Goal: Information Seeking & Learning: Check status

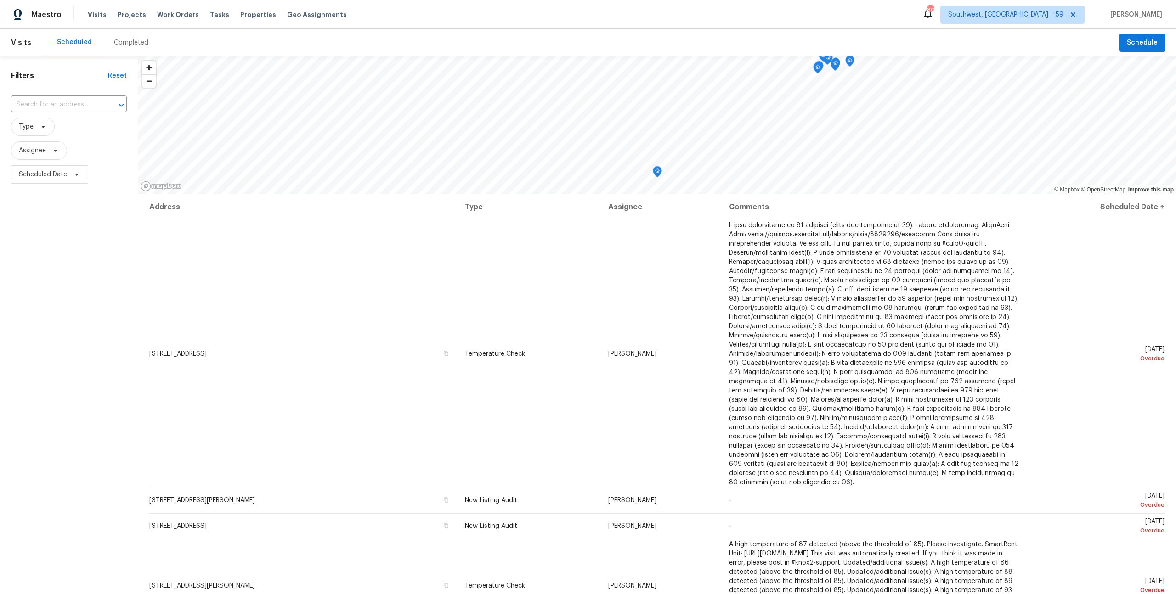
click at [137, 48] on div "Completed" at bounding box center [131, 43] width 56 height 28
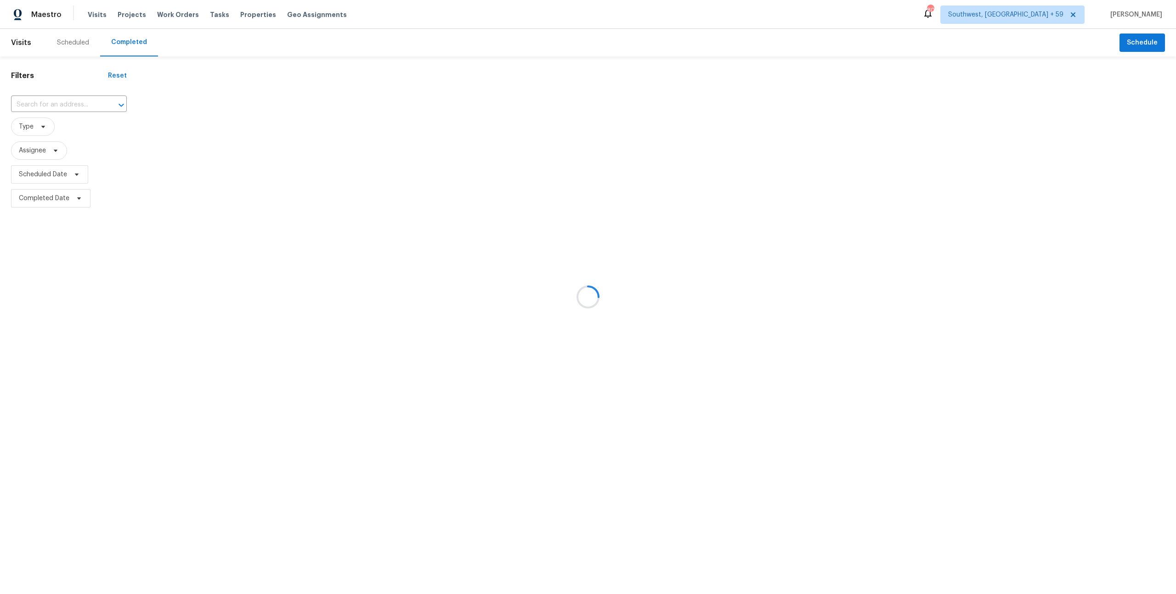
click at [64, 114] on div at bounding box center [588, 297] width 1176 height 594
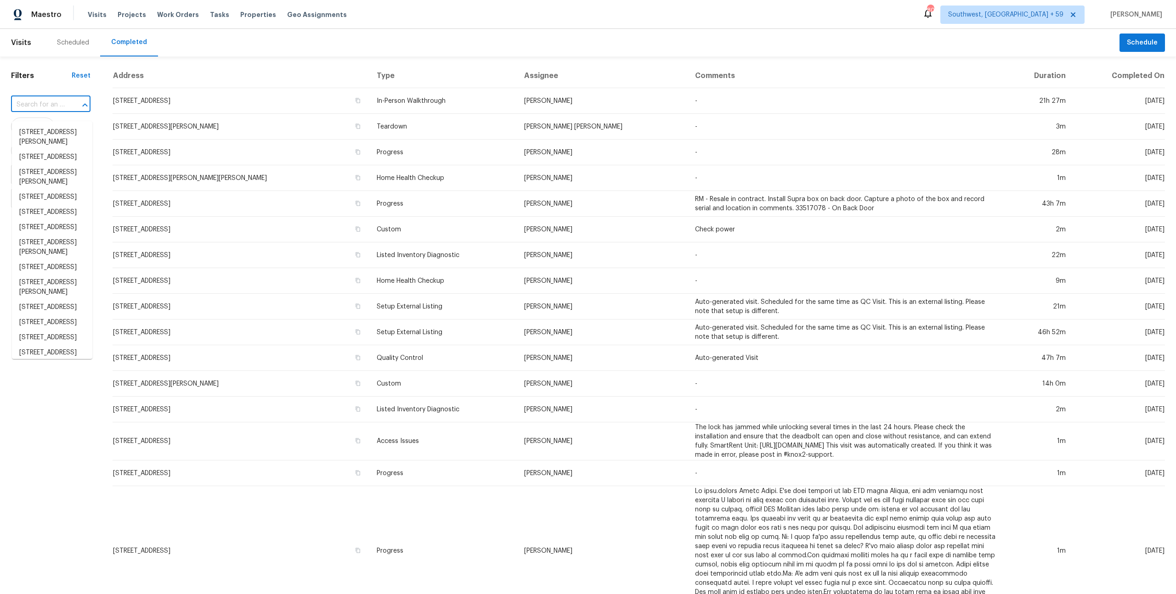
click at [56, 112] on input "text" at bounding box center [38, 105] width 54 height 14
paste input "[STREET_ADDRESS][PERSON_NAME][PERSON_NAME]"
type input "[STREET_ADDRESS][PERSON_NAME][PERSON_NAME]"
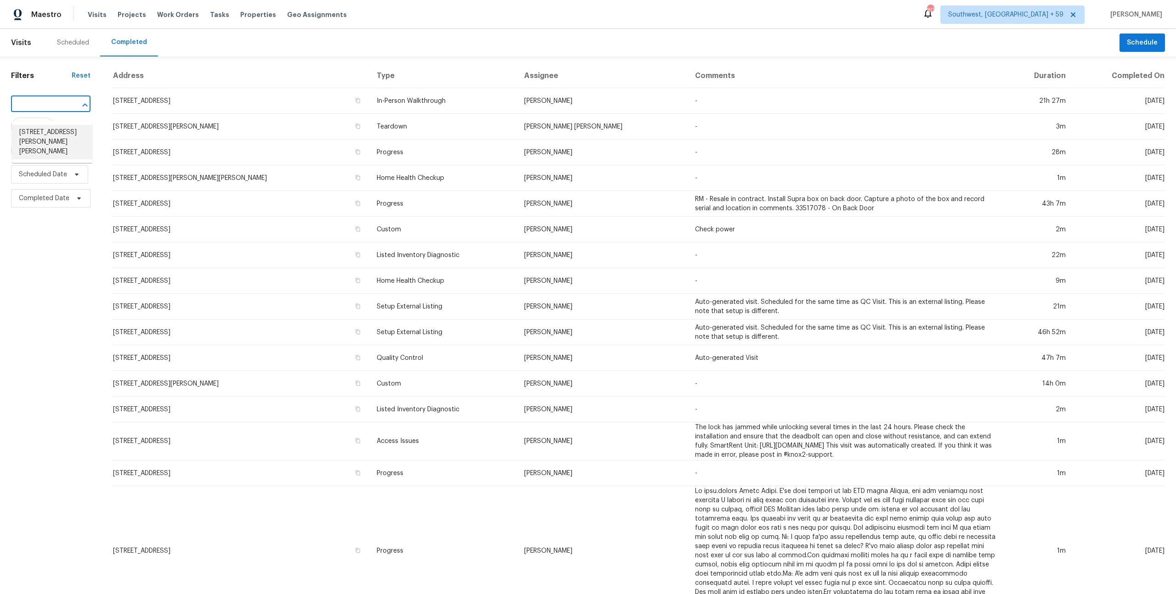
click at [49, 135] on li "[STREET_ADDRESS][PERSON_NAME][PERSON_NAME]" at bounding box center [52, 142] width 80 height 34
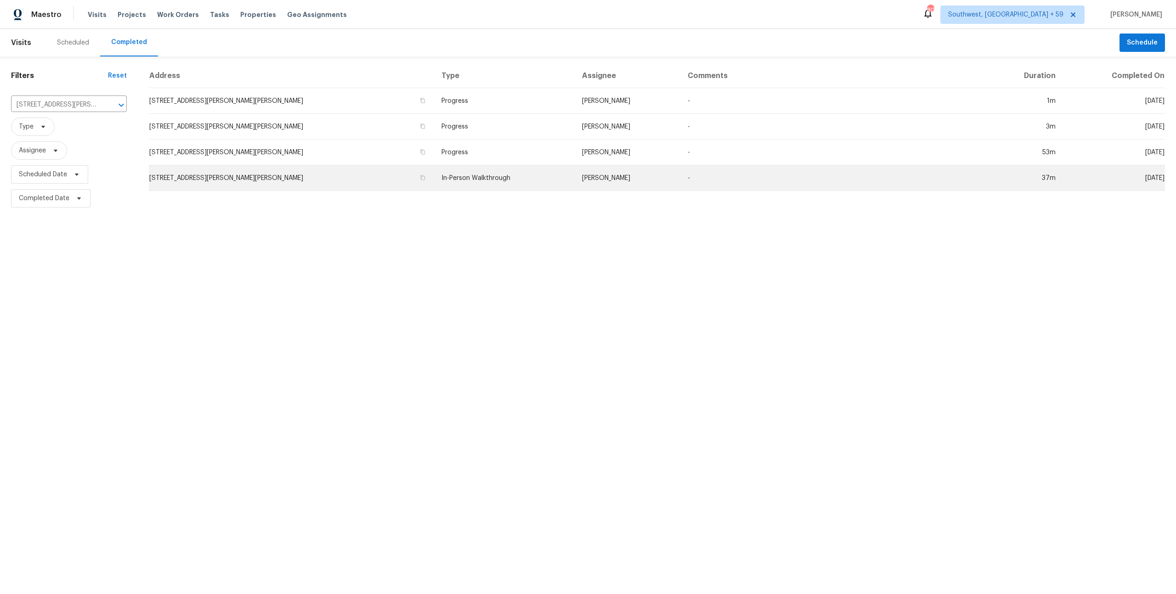
click at [317, 188] on td "[STREET_ADDRESS][PERSON_NAME][PERSON_NAME]" at bounding box center [291, 178] width 285 height 26
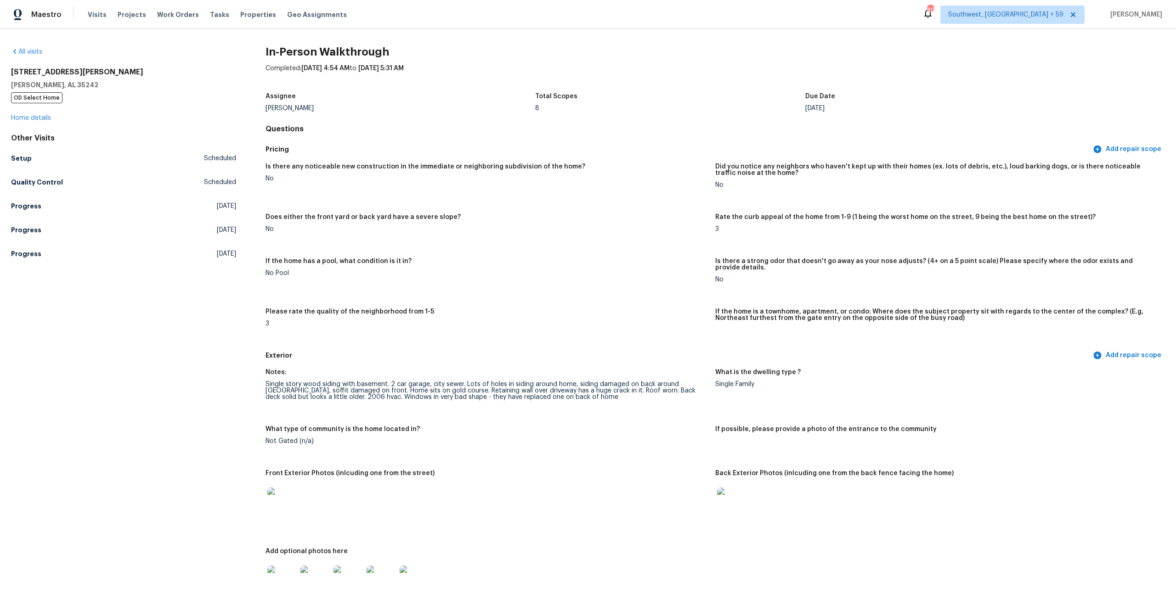
click at [34, 116] on div "[STREET_ADDRESS][PERSON_NAME][PERSON_NAME] OD Select Home Home details" at bounding box center [123, 95] width 225 height 55
click at [34, 118] on link "Home details" at bounding box center [31, 118] width 40 height 6
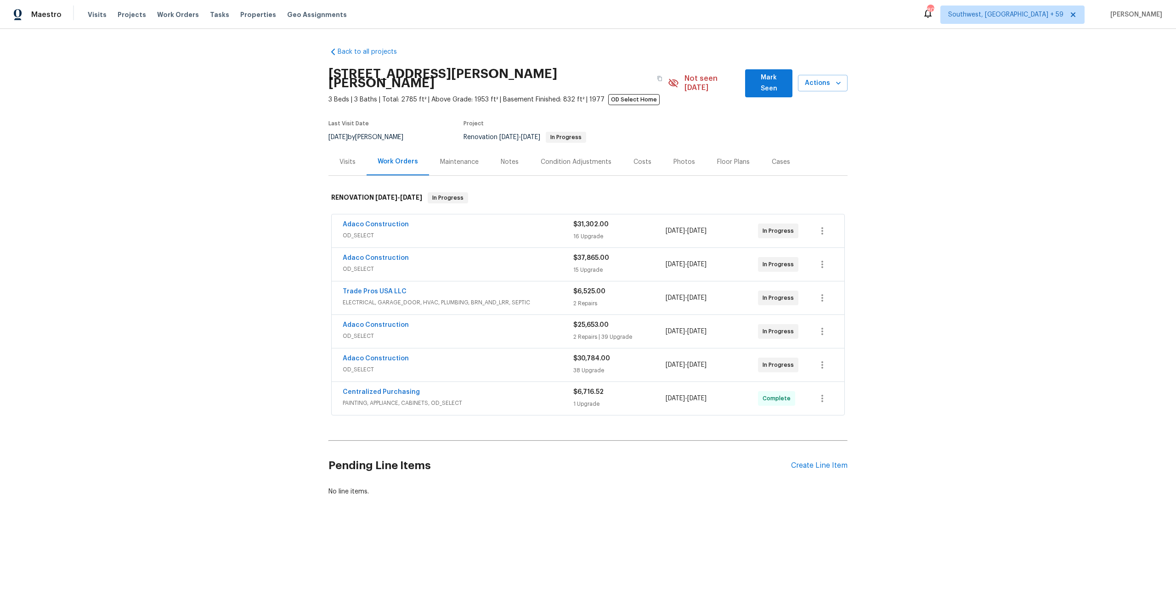
click at [398, 248] on div "Adaco Construction OD_SELECT $31,302.00 16 Upgrade [DATE] - [DATE] In Progress" at bounding box center [588, 230] width 513 height 33
click at [359, 242] on div "Adaco Construction OD_SELECT" at bounding box center [458, 231] width 231 height 22
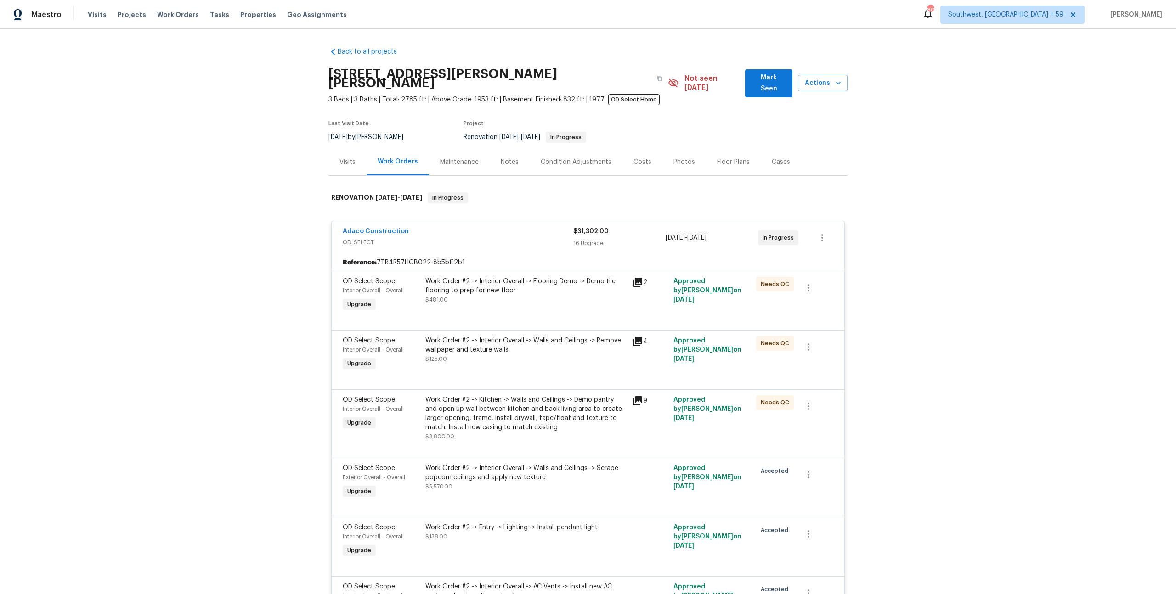
click at [453, 167] on div "Maintenance" at bounding box center [459, 162] width 39 height 9
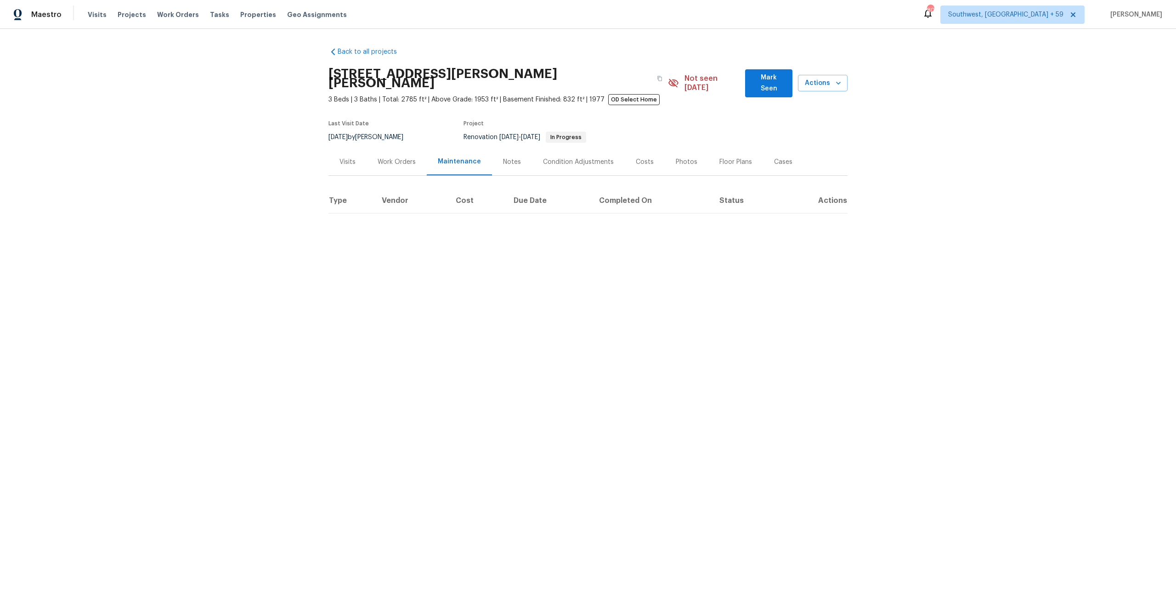
click at [521, 167] on div "Notes" at bounding box center [512, 162] width 18 height 9
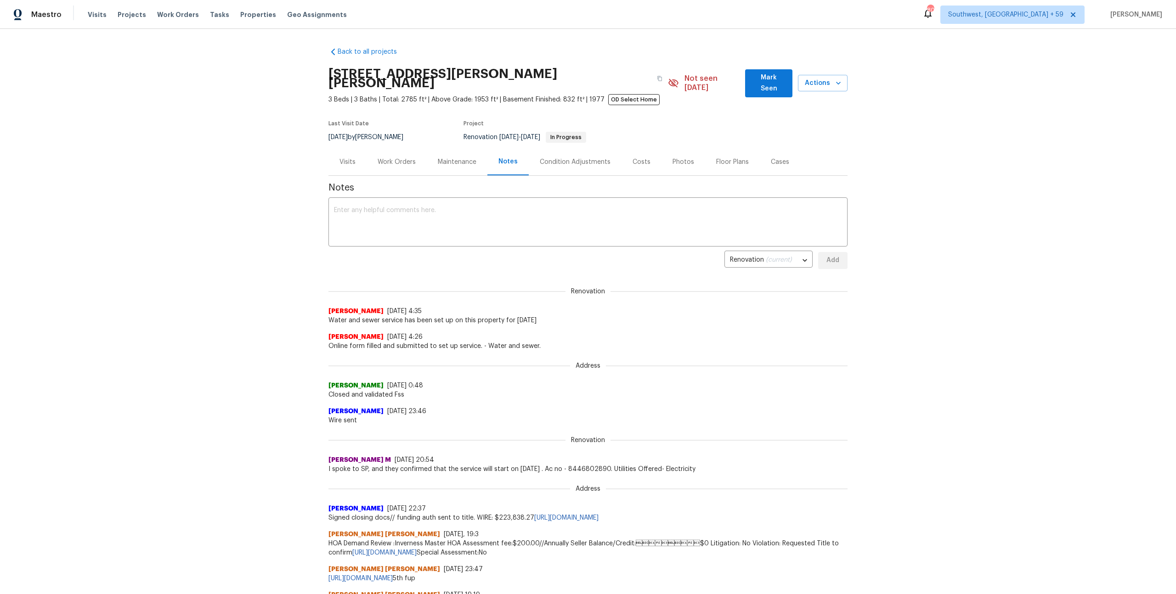
click at [601, 167] on div "Condition Adjustments" at bounding box center [575, 162] width 71 height 9
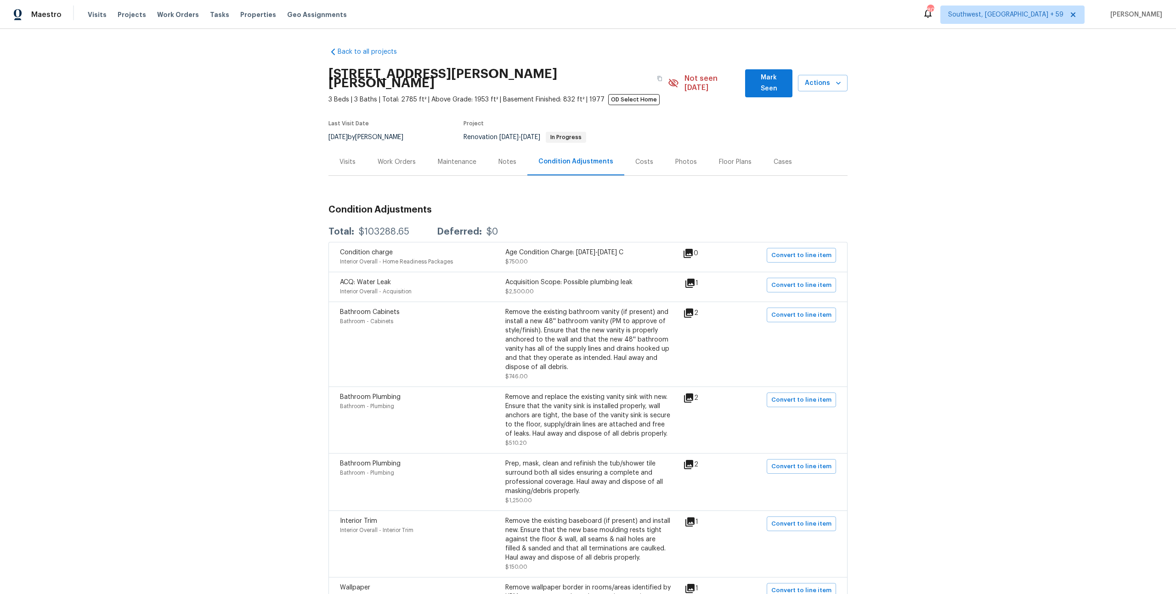
click at [792, 167] on div "Cases" at bounding box center [782, 162] width 18 height 9
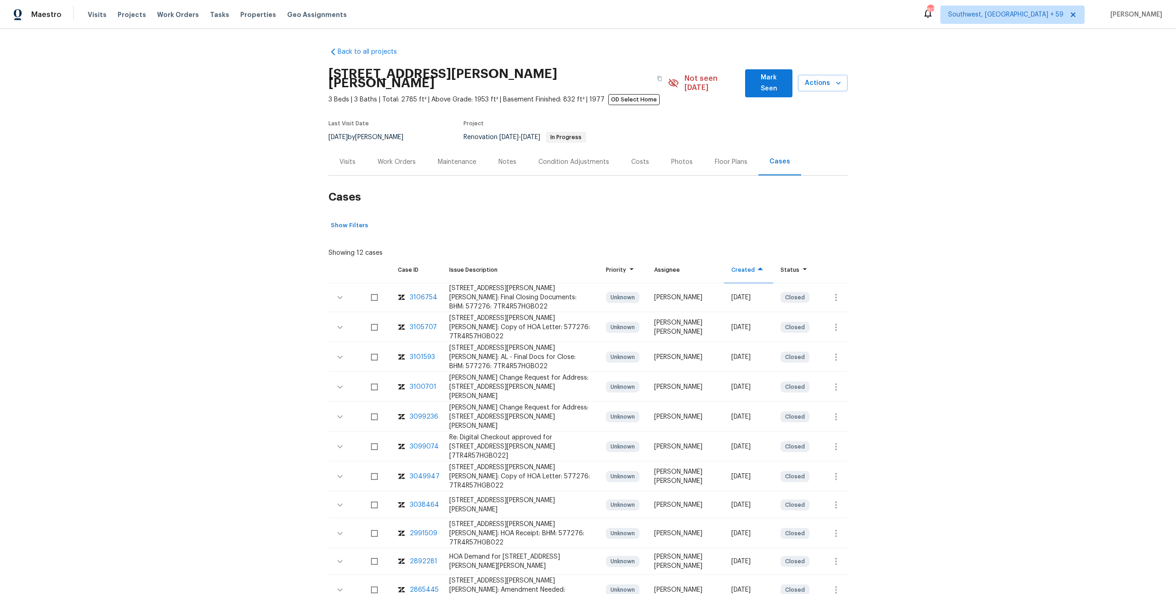
click at [350, 167] on div "Visits" at bounding box center [347, 162] width 16 height 9
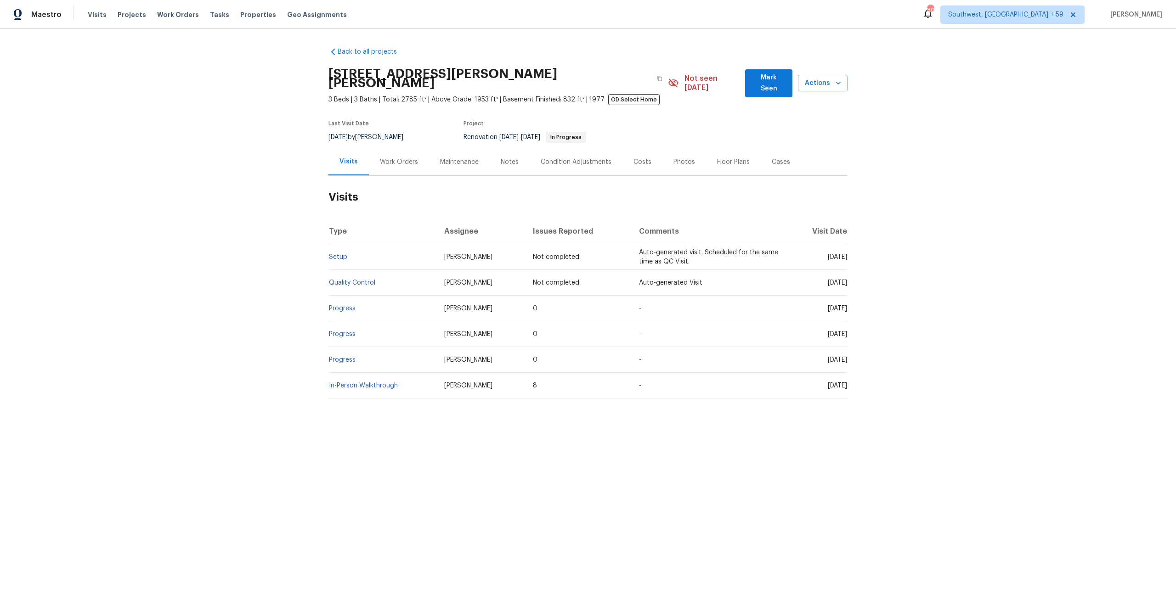
click at [406, 175] on div "Work Orders" at bounding box center [399, 161] width 60 height 27
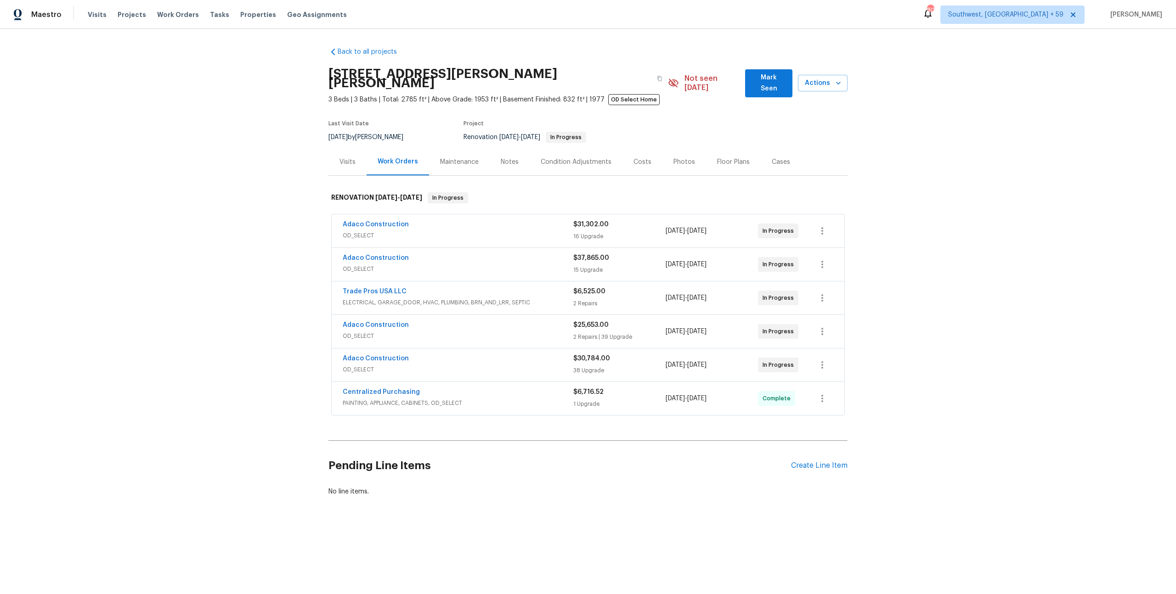
click at [398, 240] on span "OD_SELECT" at bounding box center [458, 235] width 231 height 9
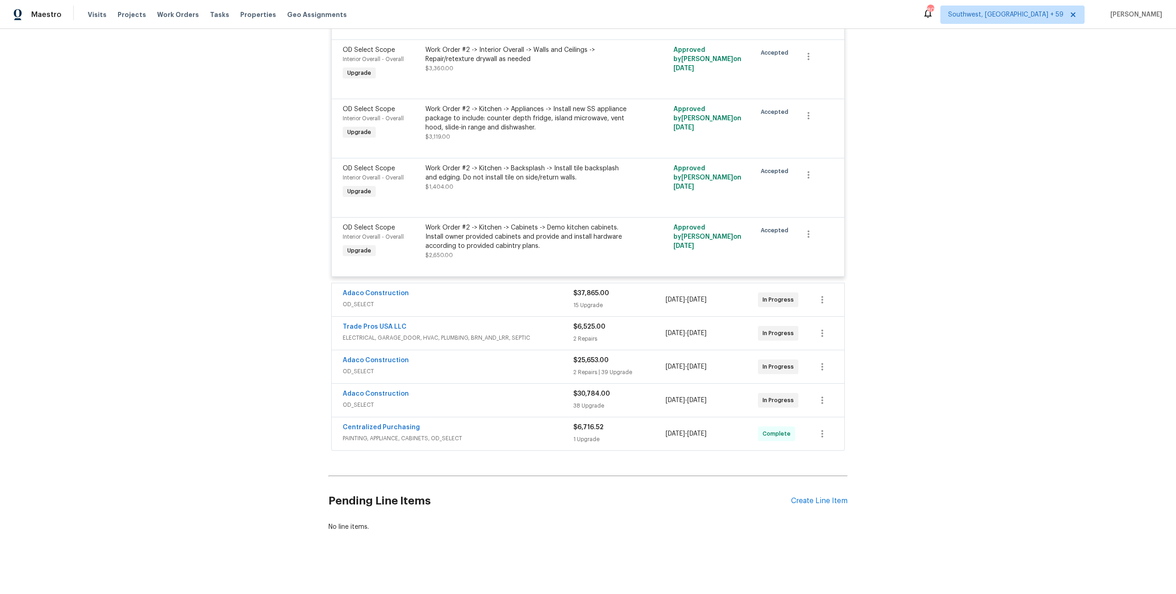
scroll to position [1061, 0]
click at [429, 300] on span "OD_SELECT" at bounding box center [458, 304] width 231 height 9
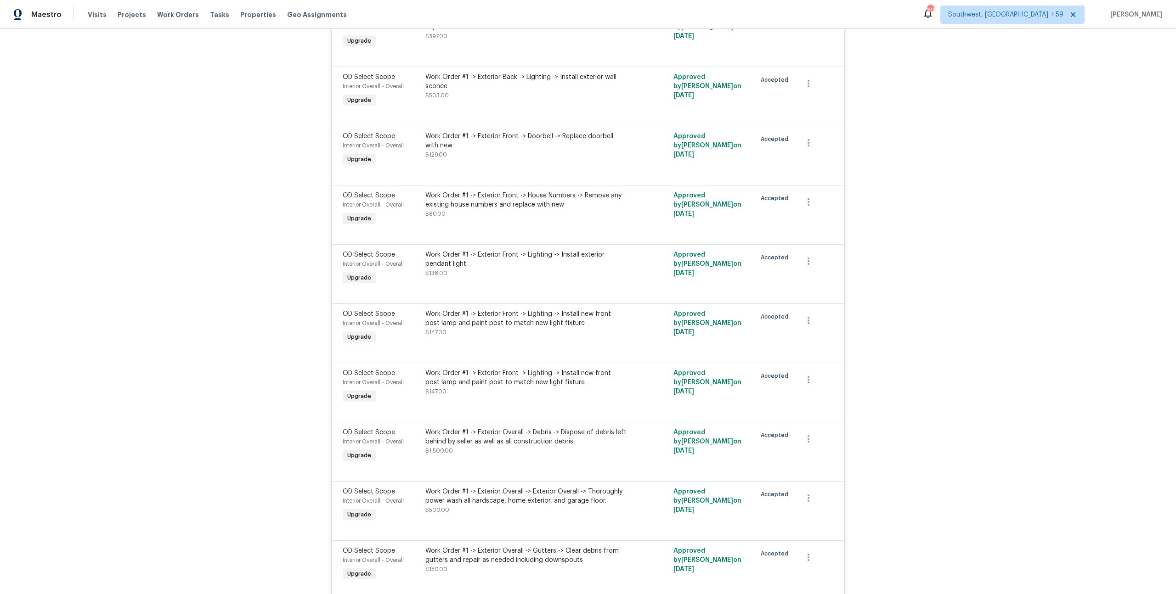
scroll to position [1406, 0]
click at [464, 268] on div "Work Order #1 -> Exterior Front -> Lighting -> Install exterior pendant light" at bounding box center [525, 258] width 201 height 18
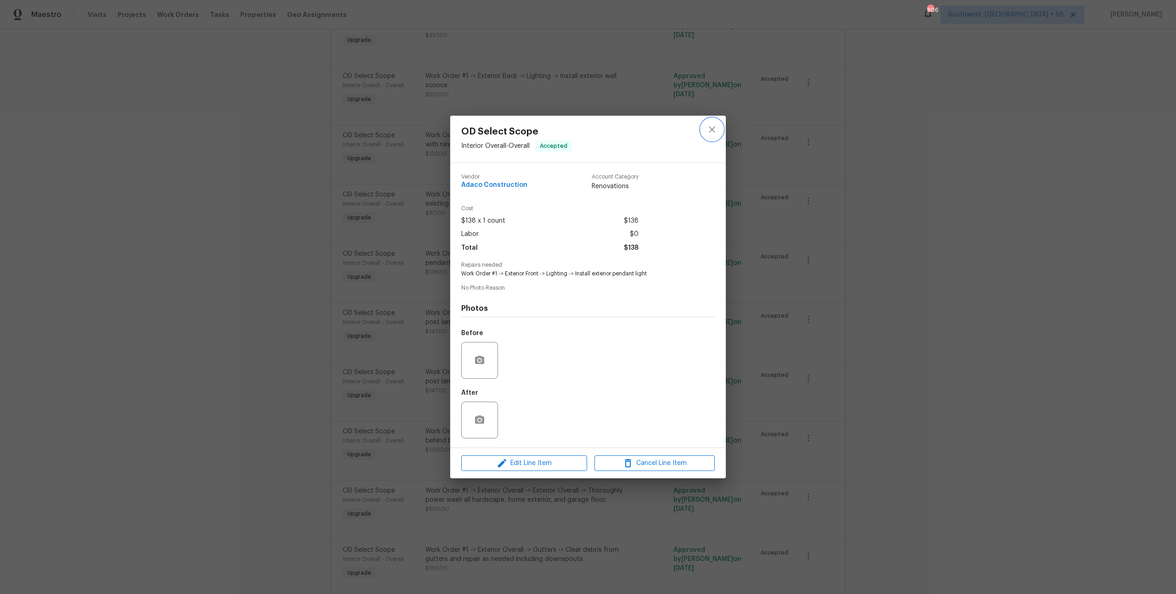
click at [716, 124] on icon "close" at bounding box center [711, 129] width 11 height 11
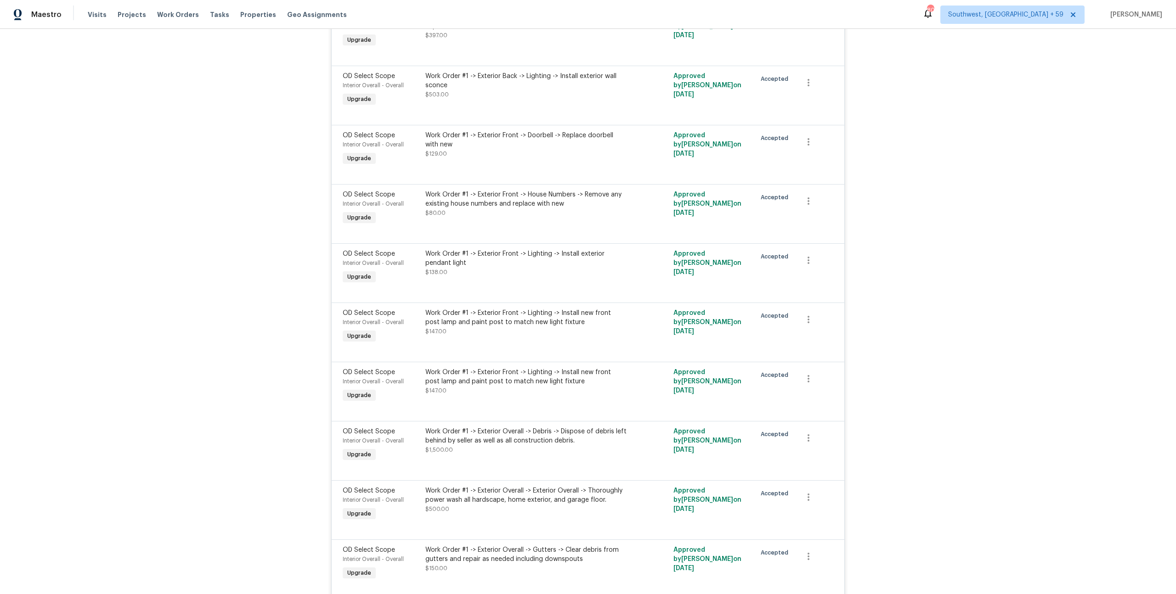
click at [371, 257] on span "OD Select Scope" at bounding box center [369, 254] width 52 height 6
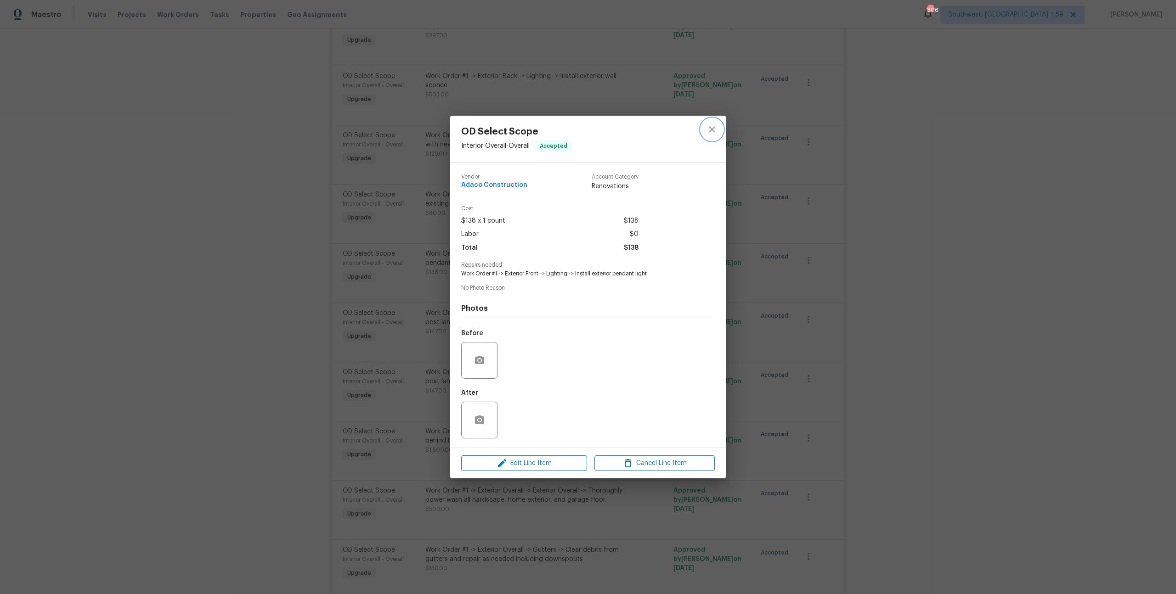
click at [713, 126] on icon "close" at bounding box center [712, 129] width 6 height 6
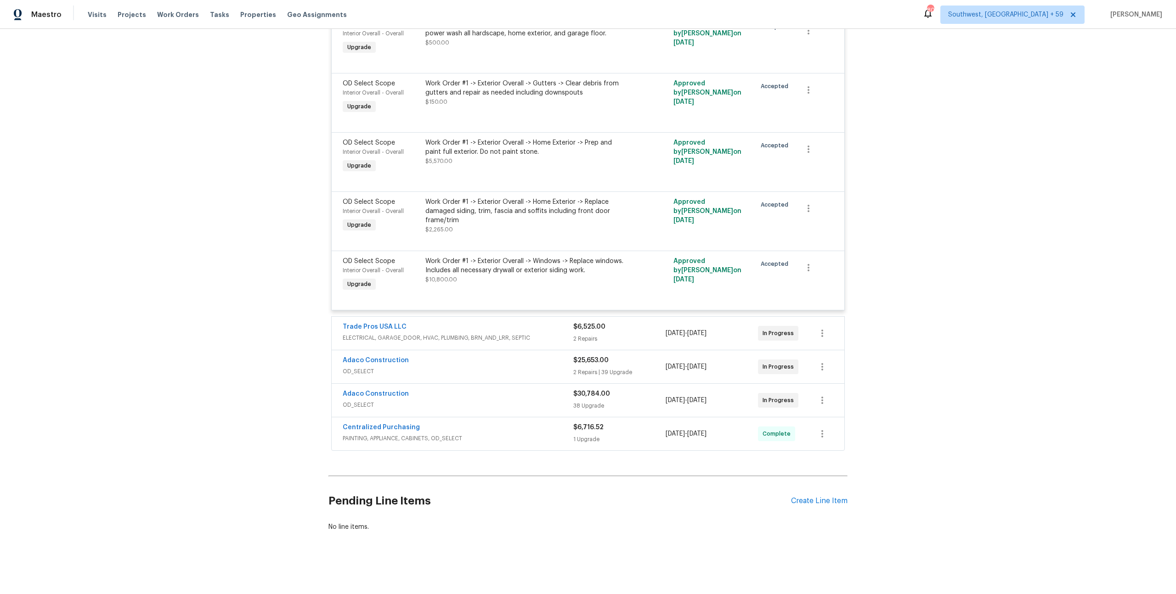
scroll to position [2036, 0]
click at [421, 333] on span "ELECTRICAL, GARAGE_DOOR, HVAC, PLUMBING, BRN_AND_LRR, SEPTIC" at bounding box center [458, 337] width 231 height 9
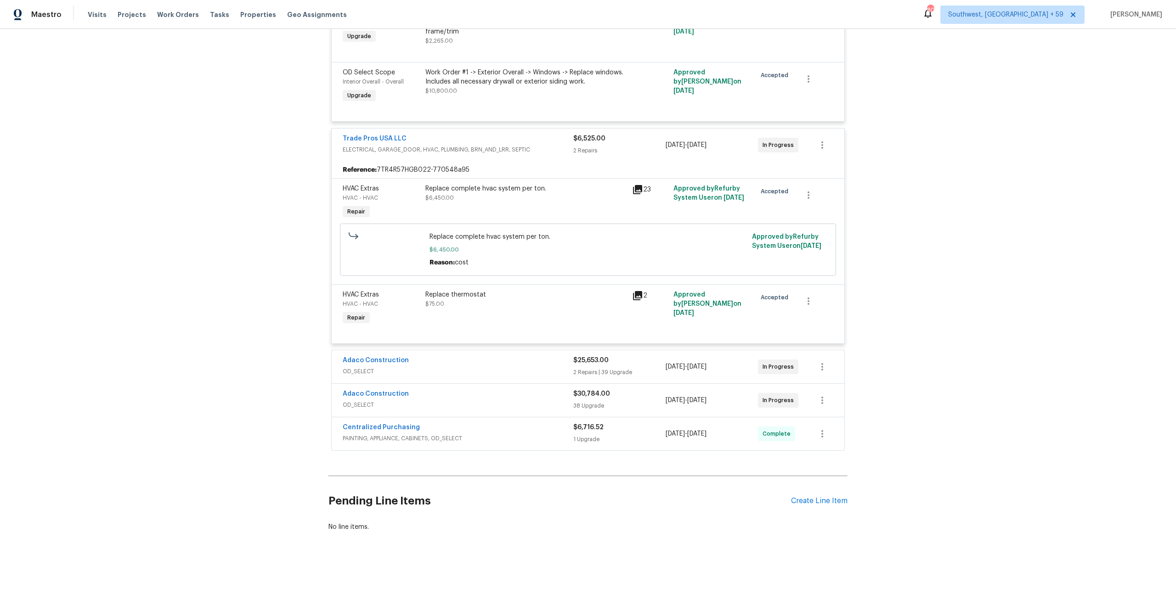
scroll to position [2237, 0]
click at [428, 365] on div "Adaco Construction OD_SELECT $25,653.00 2 Repairs | 39 Upgrade [DATE] - [DATE] …" at bounding box center [588, 366] width 513 height 33
click at [369, 367] on span "OD_SELECT" at bounding box center [458, 371] width 231 height 9
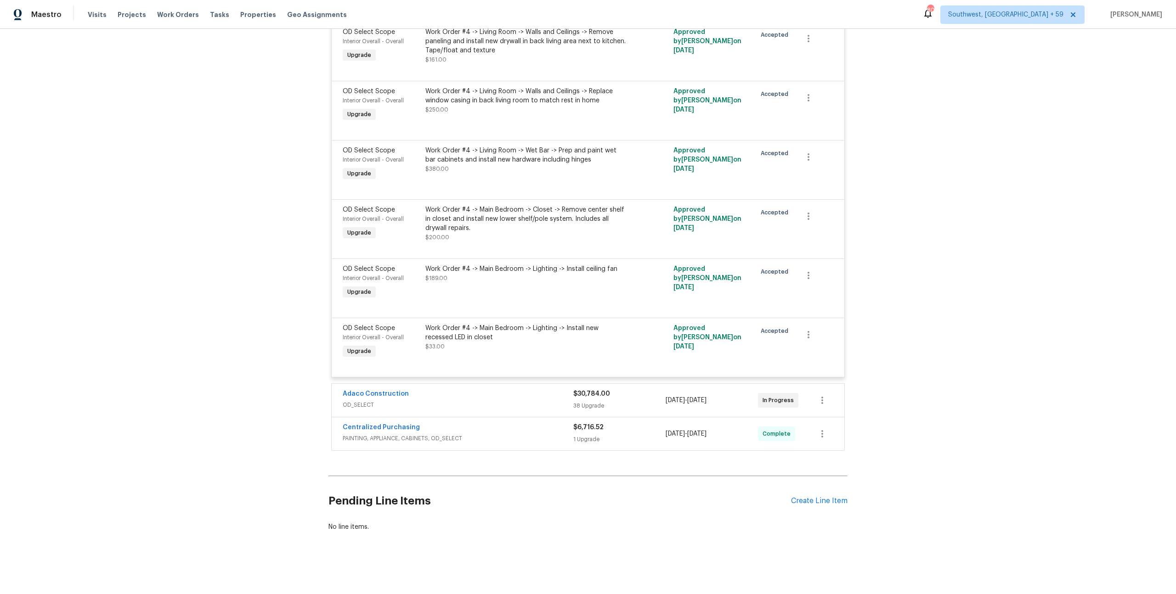
scroll to position [4860, 0]
click at [389, 397] on div "Adaco Construction OD_SELECT" at bounding box center [458, 400] width 231 height 22
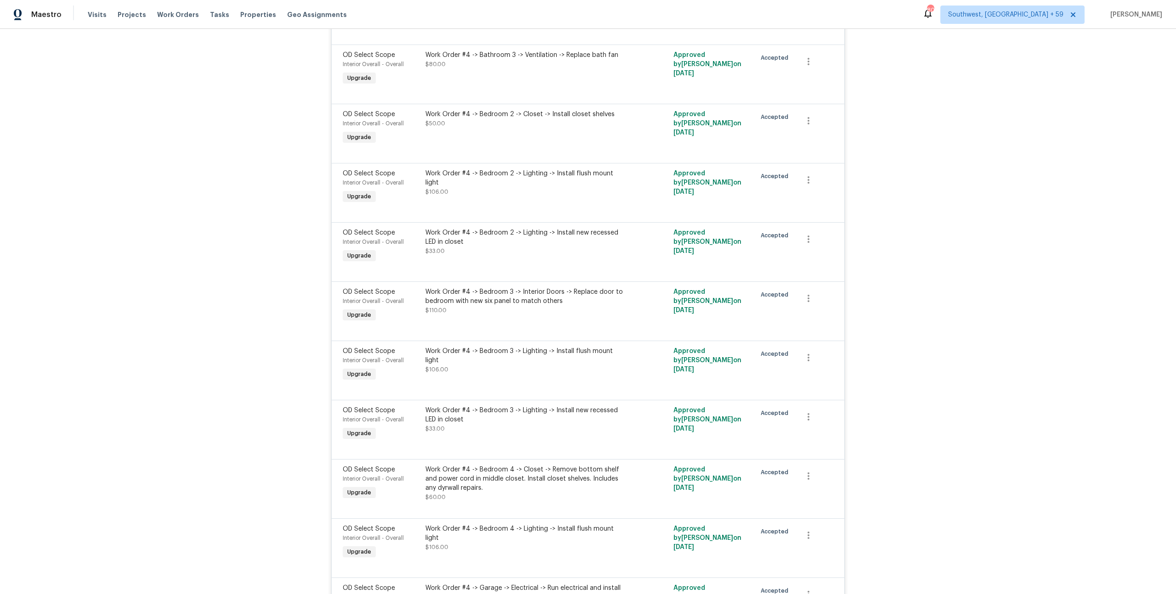
scroll to position [3008, 0]
